Goal: Information Seeking & Learning: Check status

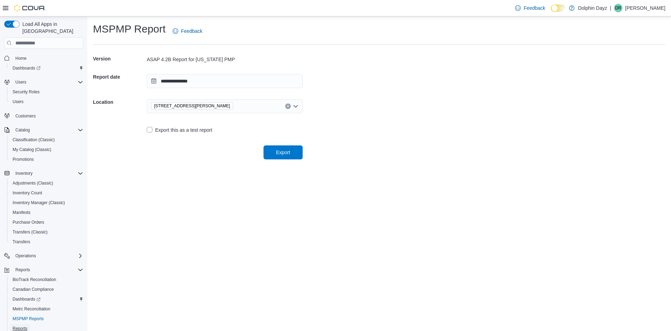
click at [23, 326] on span "Reports" at bounding box center [20, 329] width 15 height 6
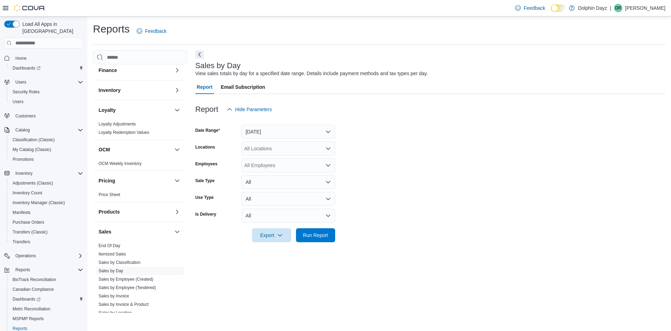
scroll to position [186, 0]
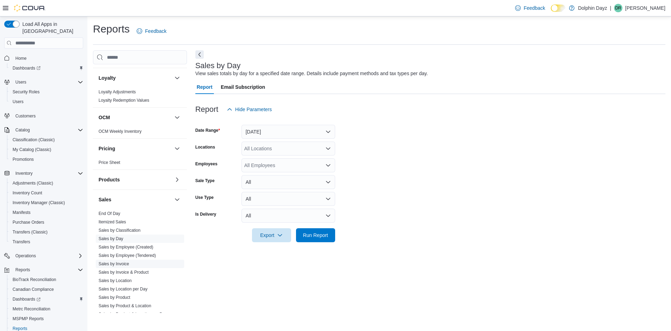
click at [101, 262] on link "Sales by Invoice" at bounding box center [114, 264] width 30 height 5
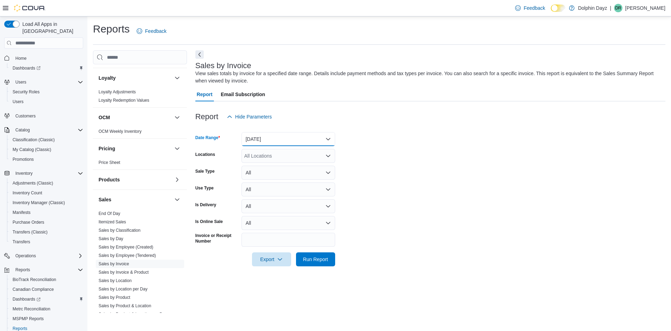
click at [274, 141] on button "[DATE]" at bounding box center [289, 139] width 94 height 14
click at [264, 165] on span "[DATE]" at bounding box center [293, 167] width 80 height 8
click at [316, 259] on span "Run Report" at bounding box center [315, 259] width 25 height 7
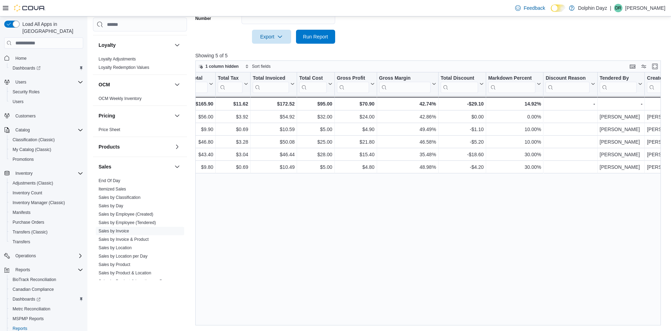
scroll to position [0, 923]
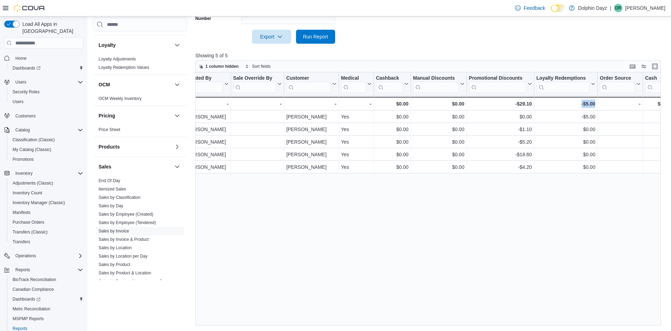
drag, startPoint x: 614, startPoint y: 322, endPoint x: 566, endPoint y: 323, distance: 47.6
click at [566, 323] on div "Invoice # Click to view column header actions Receipt # Click to view column he…" at bounding box center [428, 198] width 466 height 253
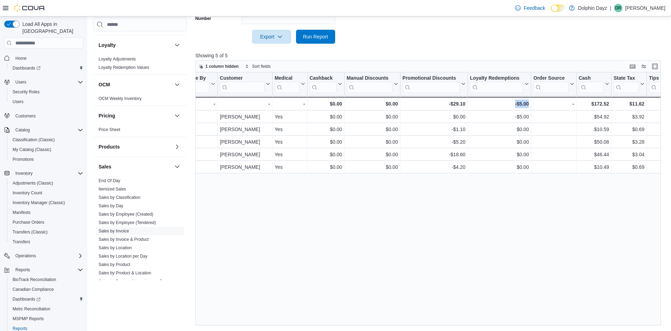
scroll to position [0, 1010]
